Goal: Transaction & Acquisition: Book appointment/travel/reservation

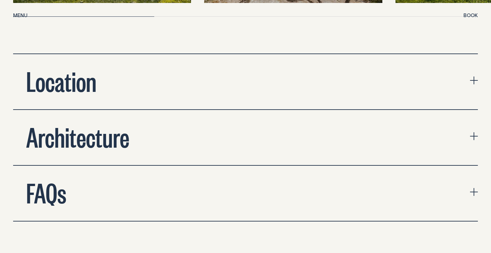
scroll to position [2161, 0]
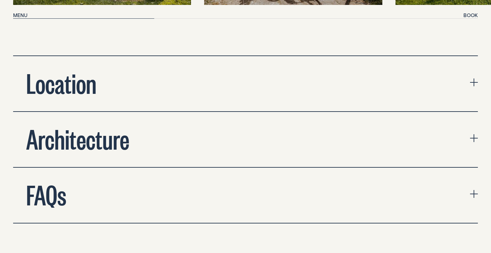
click at [366, 77] on button "Location" at bounding box center [245, 83] width 465 height 55
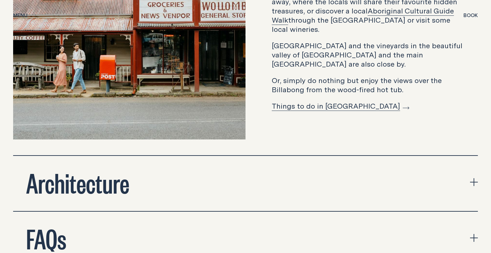
scroll to position [2361, 0]
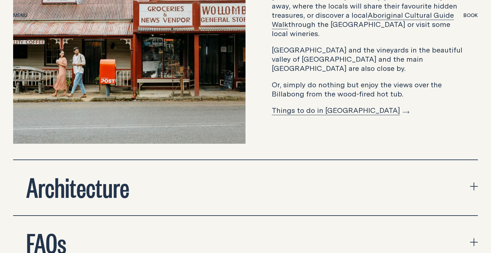
click at [345, 105] on link "Things to do in [GEOGRAPHIC_DATA]" at bounding box center [341, 110] width 138 height 10
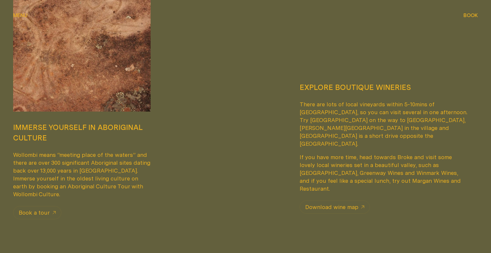
scroll to position [530, 0]
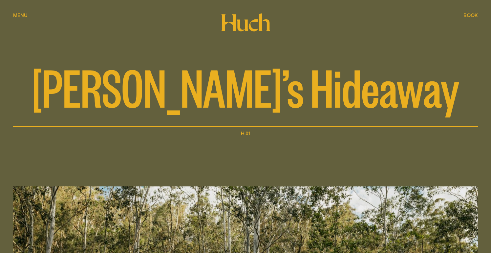
click at [468, 18] on button "Book Book" at bounding box center [471, 16] width 14 height 8
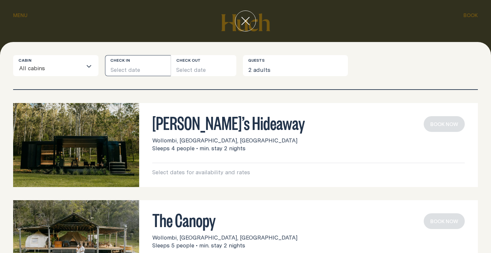
click at [125, 67] on button "Select date" at bounding box center [138, 65] width 66 height 21
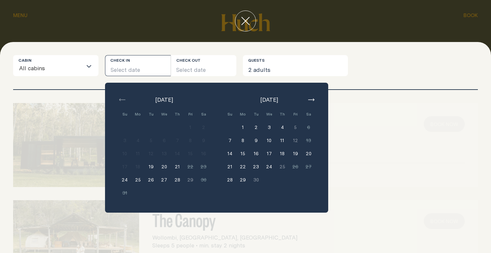
click at [362, 33] on div at bounding box center [245, 21] width 491 height 42
